Goal: Information Seeking & Learning: Find specific fact

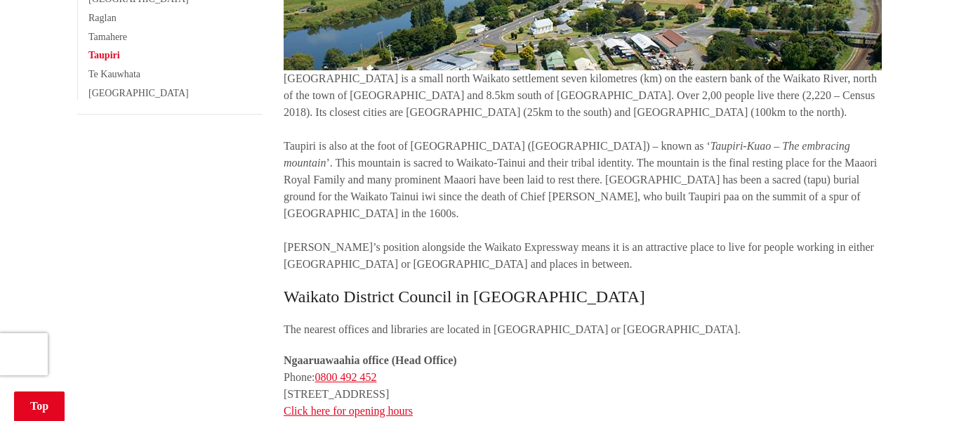
scroll to position [450, 0]
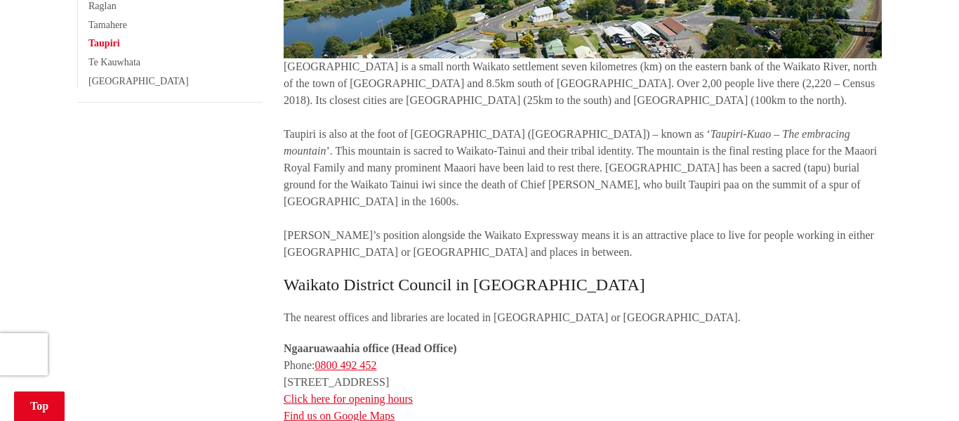
click at [285, 63] on p "[GEOGRAPHIC_DATA] is a small north Waikato settlement seven kilometres (km) on …" at bounding box center [583, 159] width 598 height 202
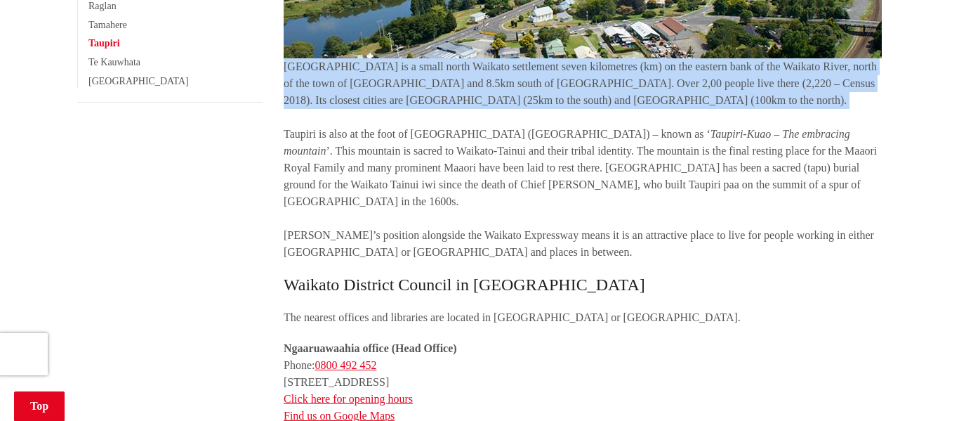
click at [285, 63] on p "[GEOGRAPHIC_DATA] is a small north Waikato settlement seven kilometres (km) on …" at bounding box center [583, 159] width 598 height 202
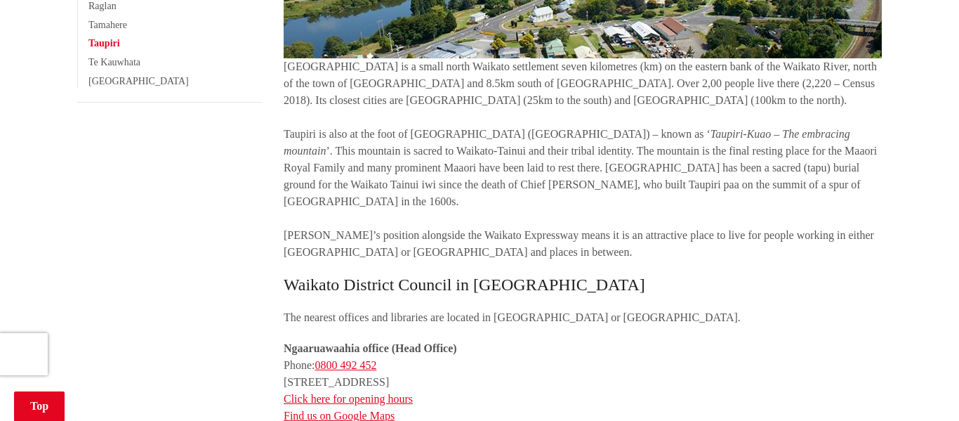
click at [285, 63] on p "[GEOGRAPHIC_DATA] is a small north Waikato settlement seven kilometres (km) on …" at bounding box center [583, 159] width 598 height 202
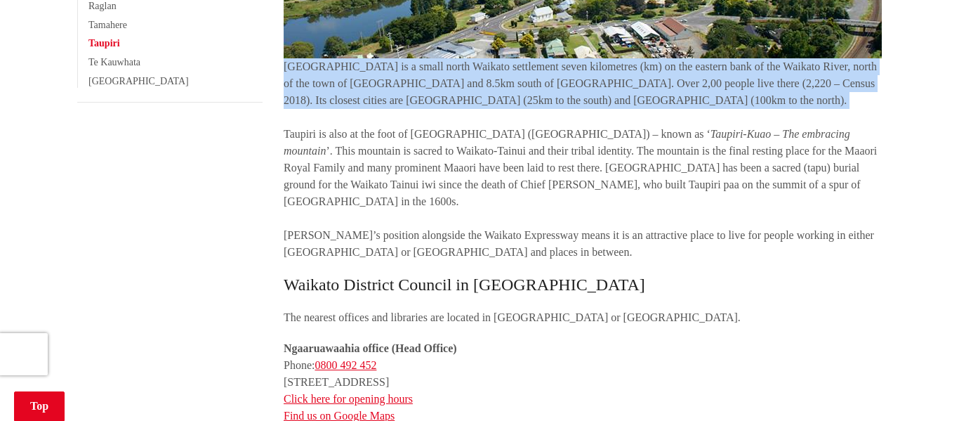
click at [285, 63] on p "[GEOGRAPHIC_DATA] is a small north Waikato settlement seven kilometres (km) on …" at bounding box center [583, 159] width 598 height 202
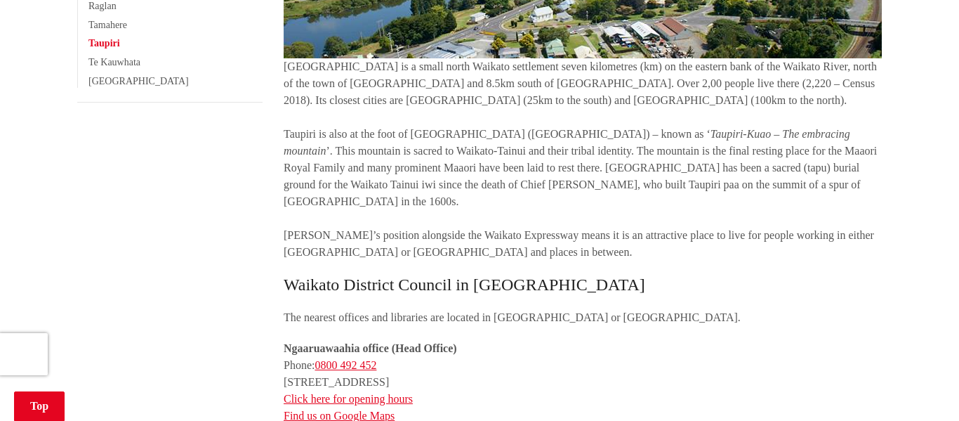
click at [285, 63] on p "[GEOGRAPHIC_DATA] is a small north Waikato settlement seven kilometres (km) on …" at bounding box center [583, 159] width 598 height 202
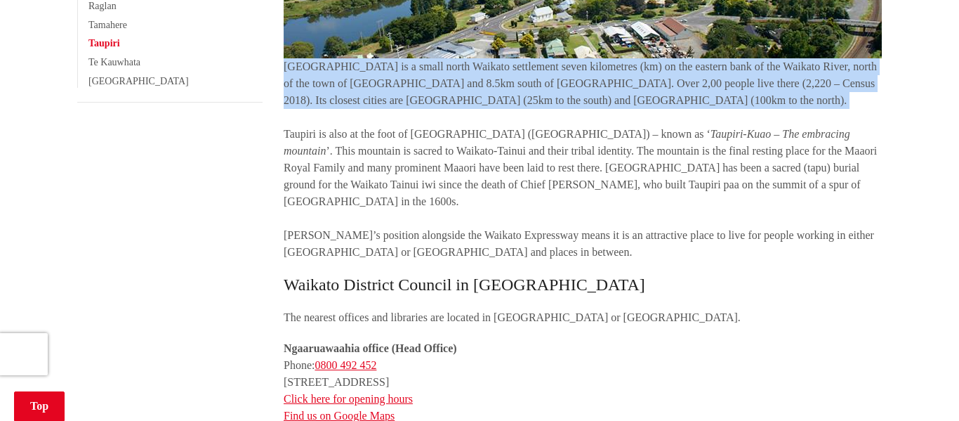
click at [285, 149] on p "[GEOGRAPHIC_DATA] is a small north Waikato settlement seven kilometres (km) on …" at bounding box center [583, 159] width 598 height 202
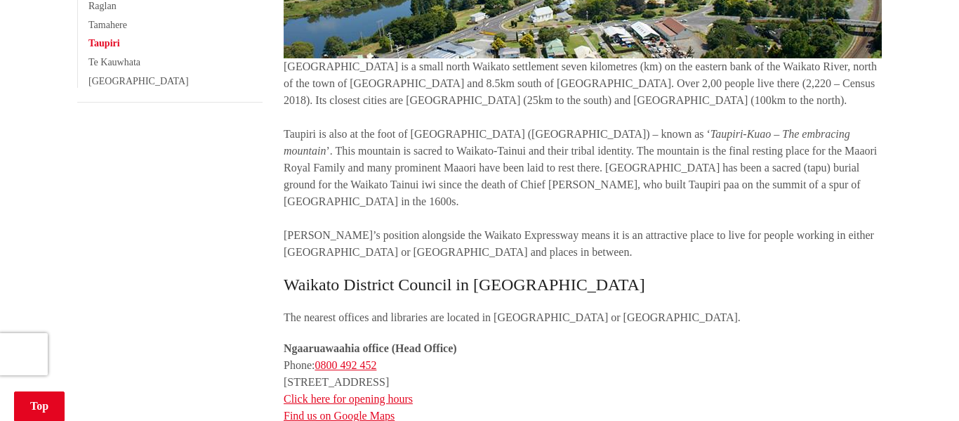
click at [285, 149] on p "[GEOGRAPHIC_DATA] is a small north Waikato settlement seven kilometres (km) on …" at bounding box center [583, 159] width 598 height 202
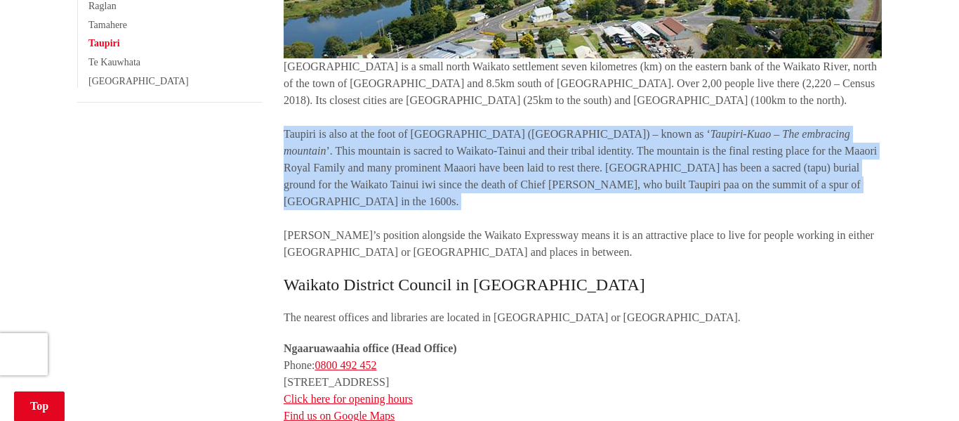
click at [359, 196] on p "[GEOGRAPHIC_DATA] is a small north Waikato settlement seven kilometres (km) on …" at bounding box center [583, 159] width 598 height 202
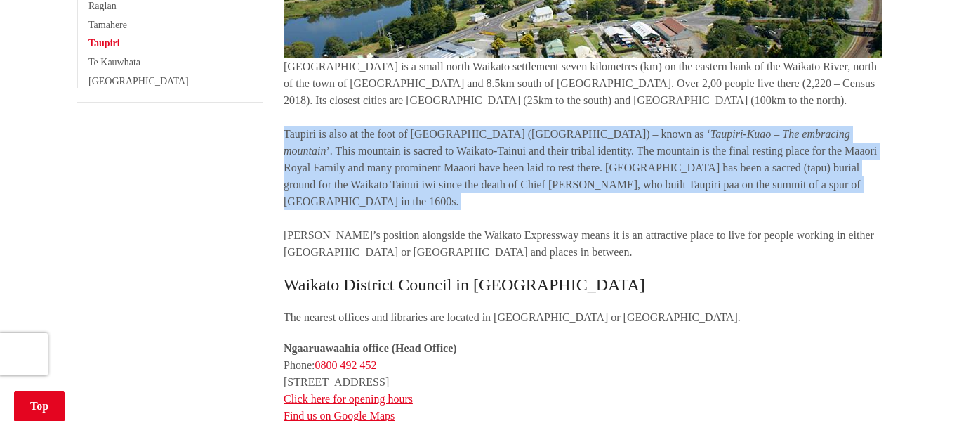
copy p "Taupiri is also at the foot of [GEOGRAPHIC_DATA] ([GEOGRAPHIC_DATA]) – known as…"
